Goal: Transaction & Acquisition: Purchase product/service

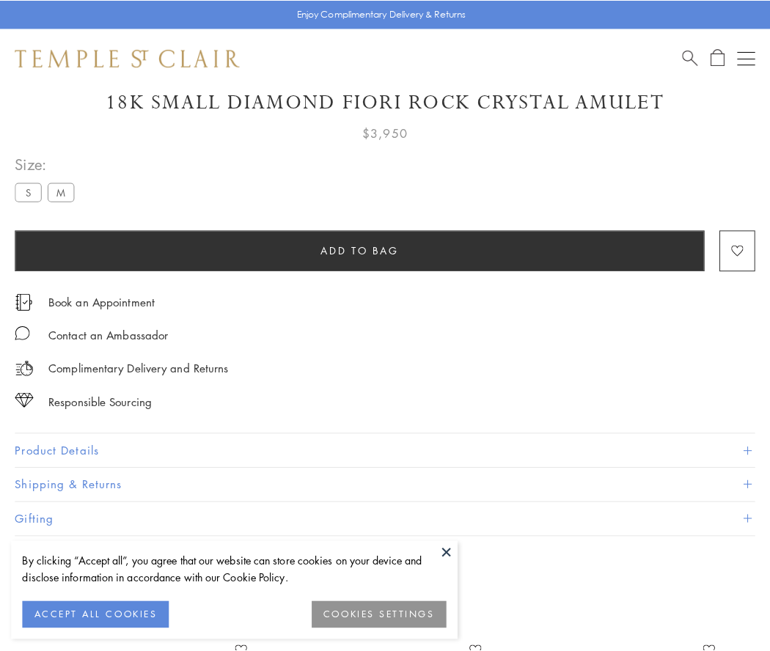
scroll to position [87, 0]
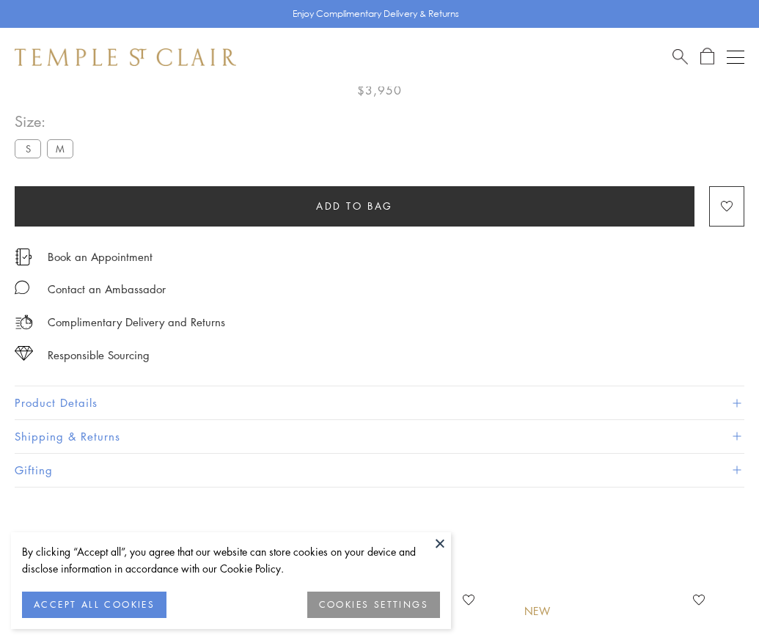
click at [354, 205] on span "Add to bag" at bounding box center [354, 206] width 77 height 16
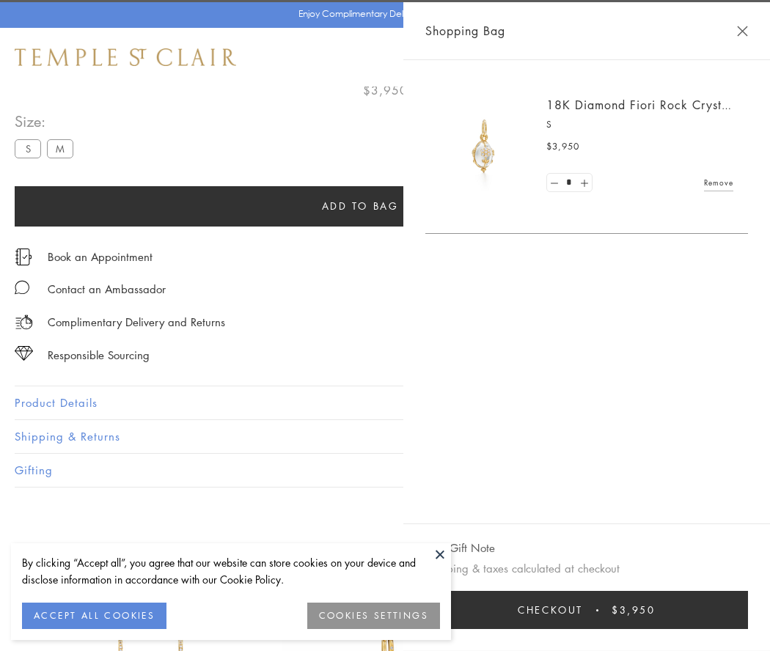
click at [583, 610] on span "Checkout" at bounding box center [550, 610] width 65 height 16
